Goal: Find specific page/section

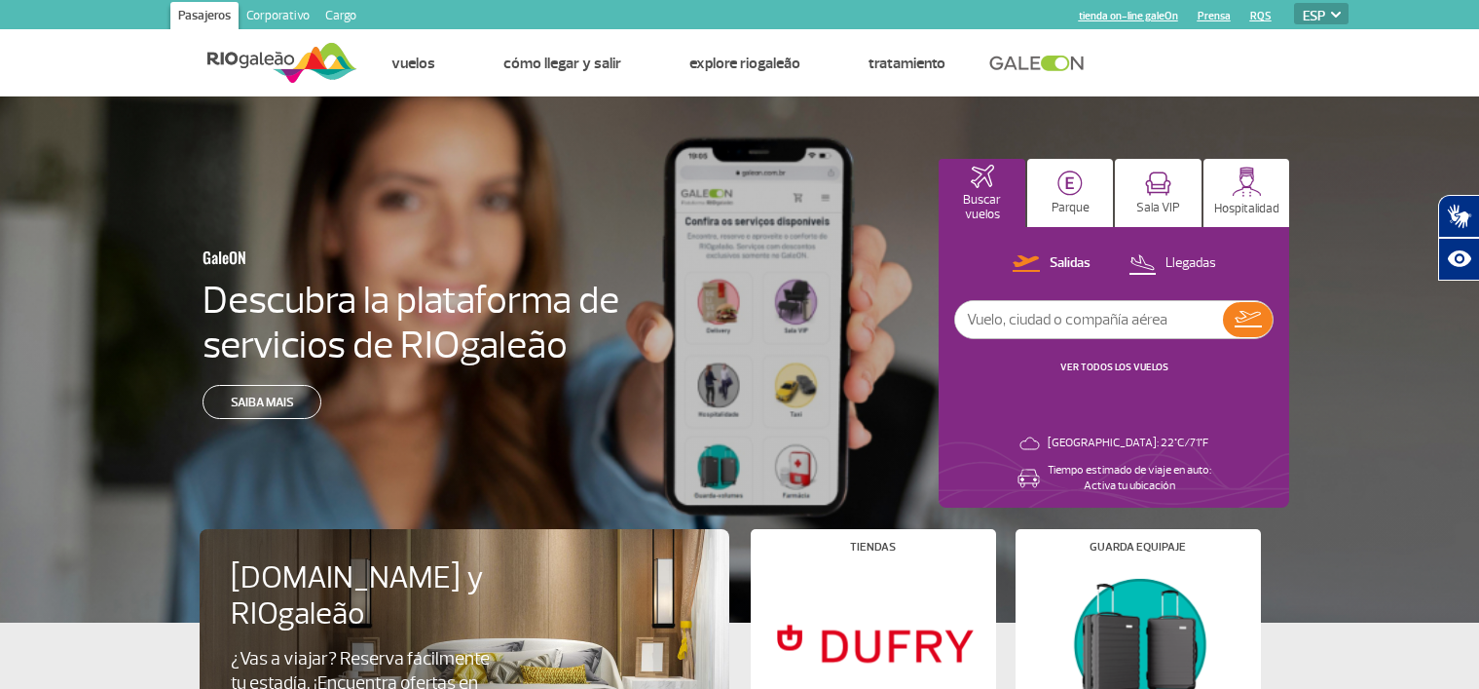
select select "es"
click at [1157, 190] on img at bounding box center [1158, 183] width 26 height 24
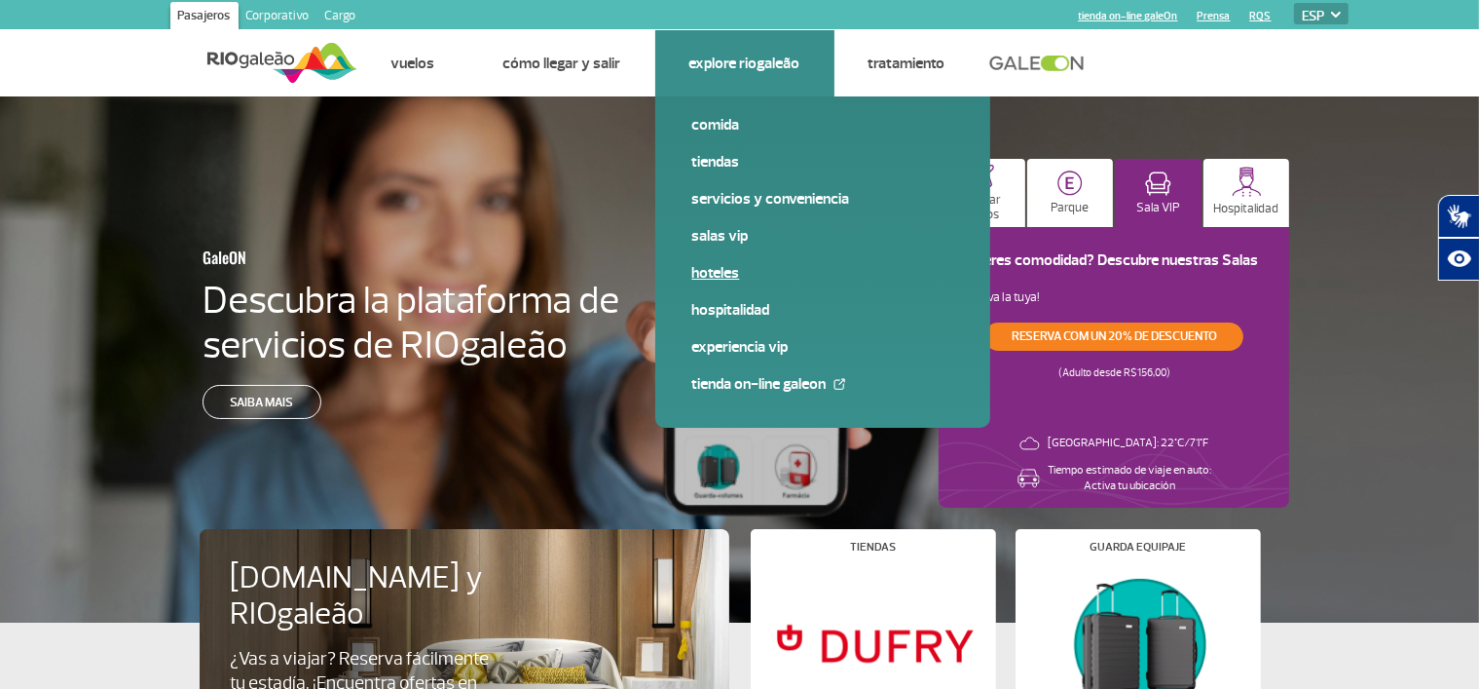
click at [713, 272] on link "Hoteles" at bounding box center [822, 272] width 261 height 21
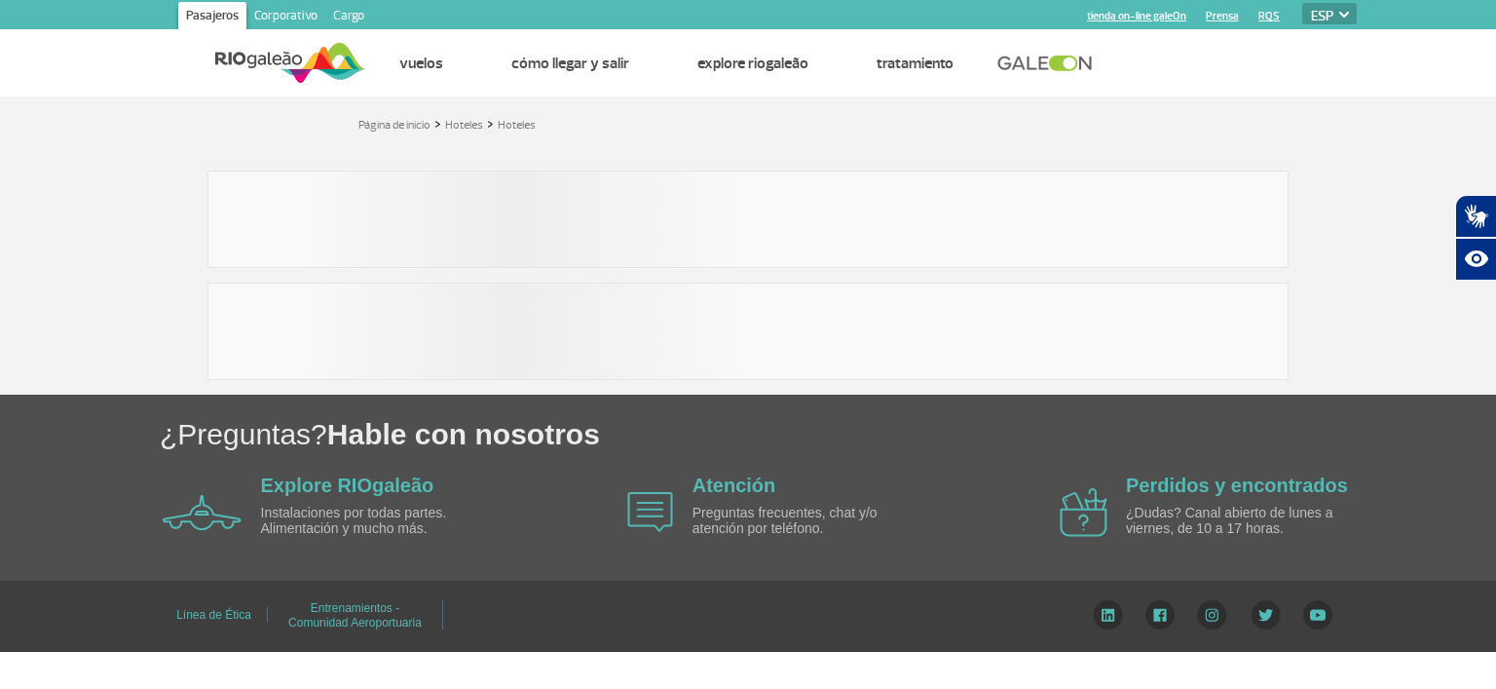
select select "es"
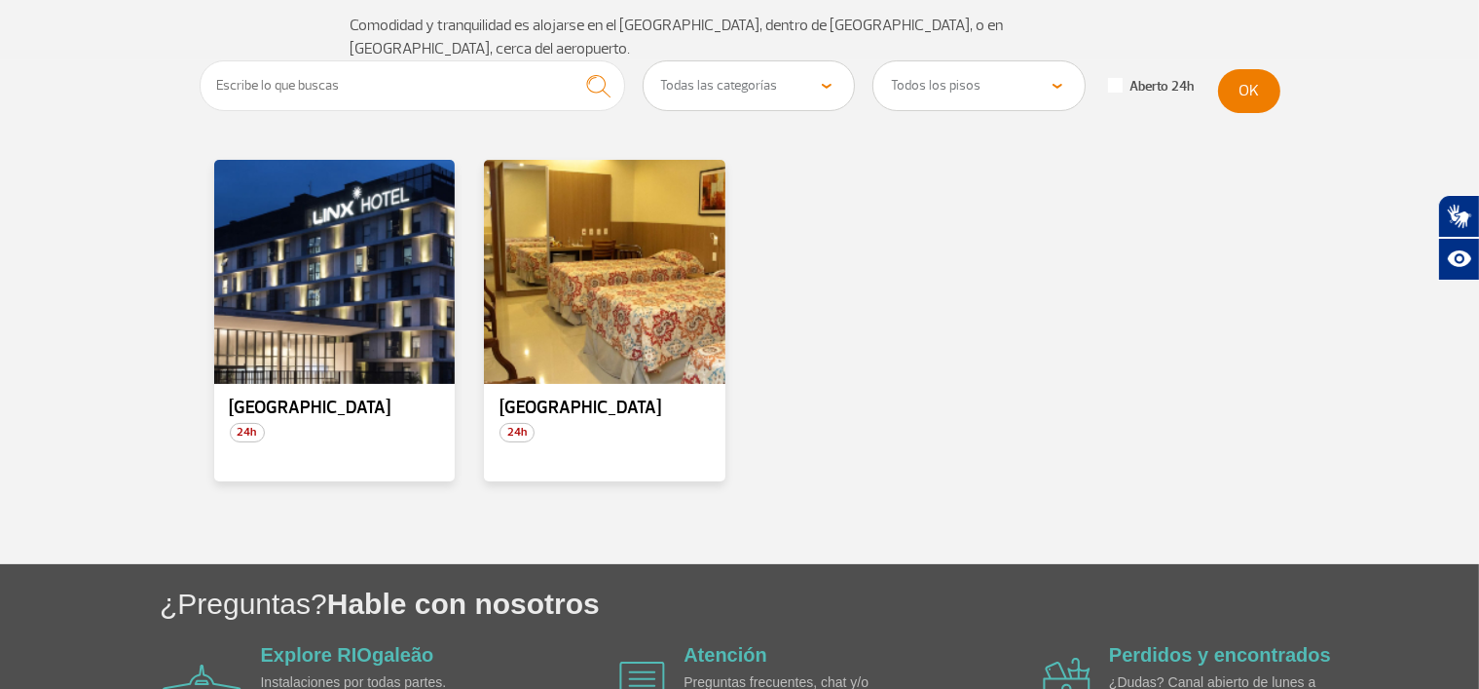
scroll to position [234, 0]
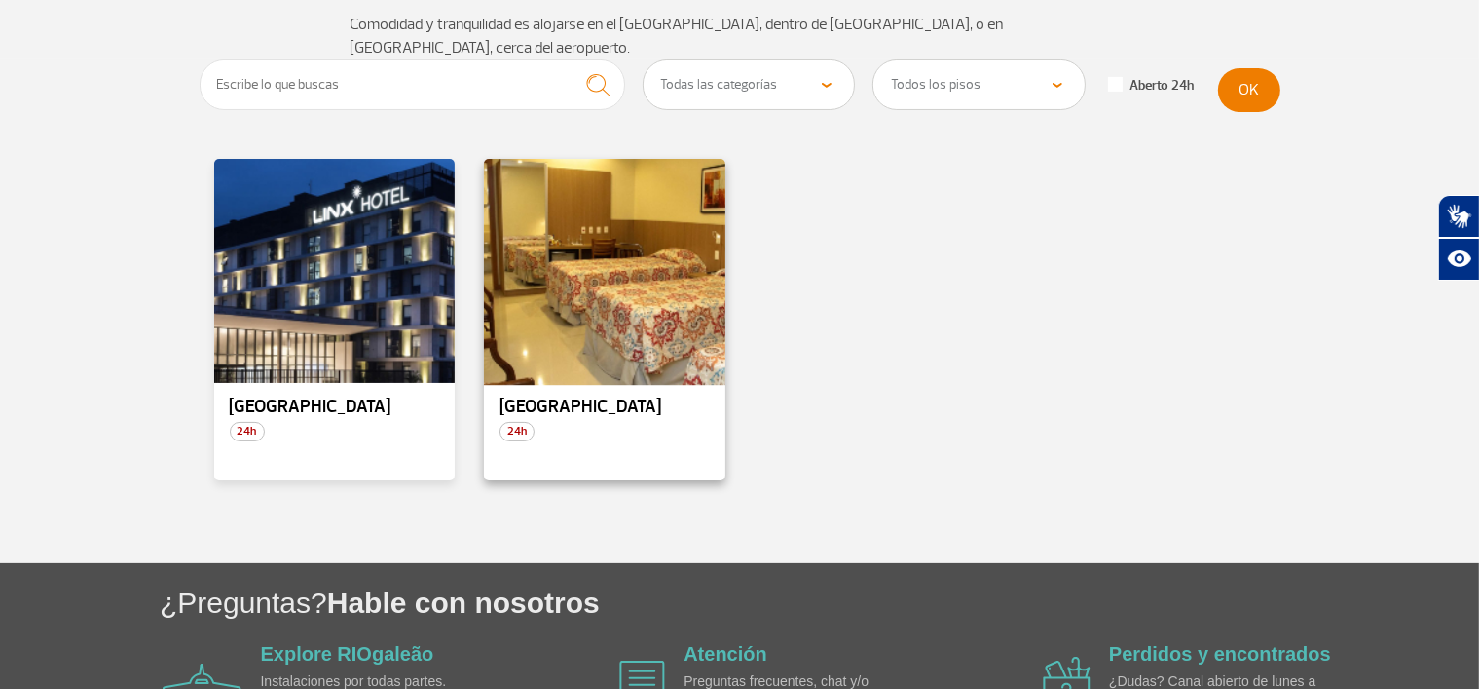
click at [590, 290] on div at bounding box center [604, 271] width 245 height 229
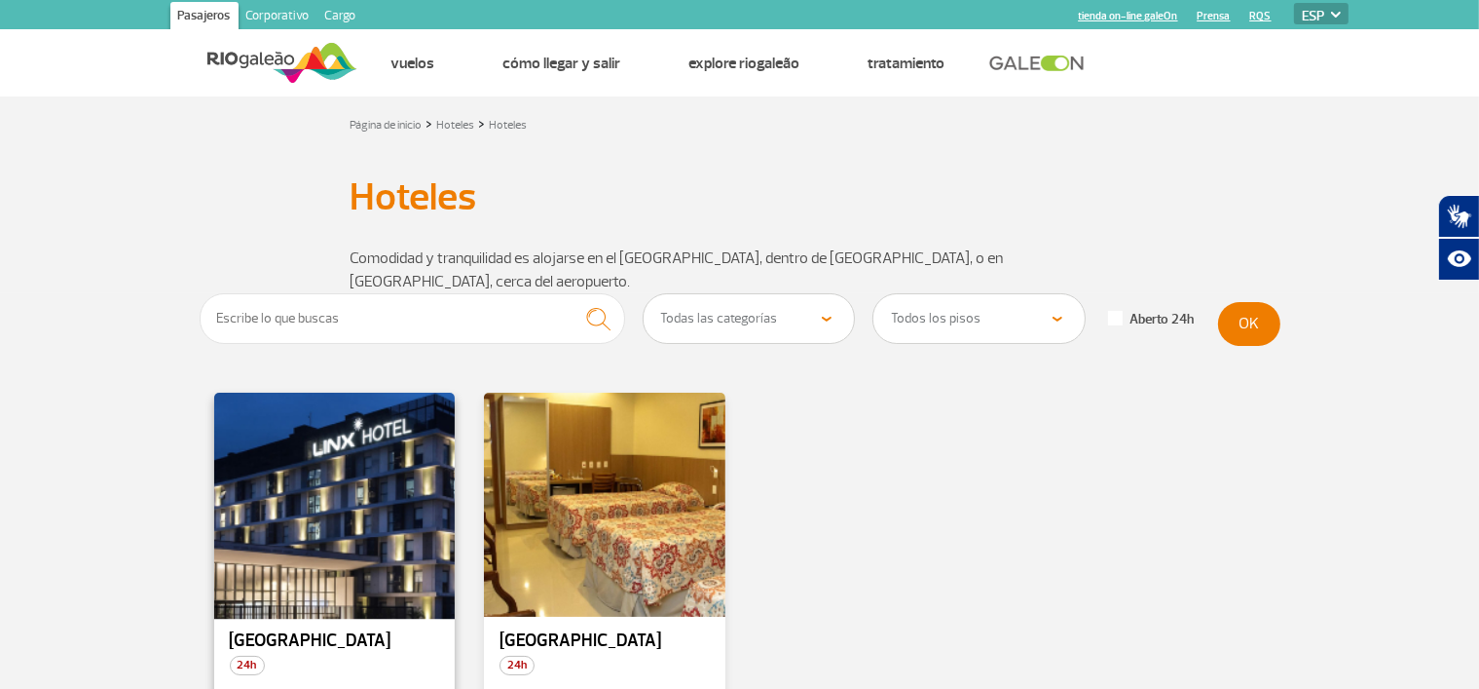
click at [359, 477] on div at bounding box center [333, 505] width 245 height 229
